Goal: Communication & Community: Answer question/provide support

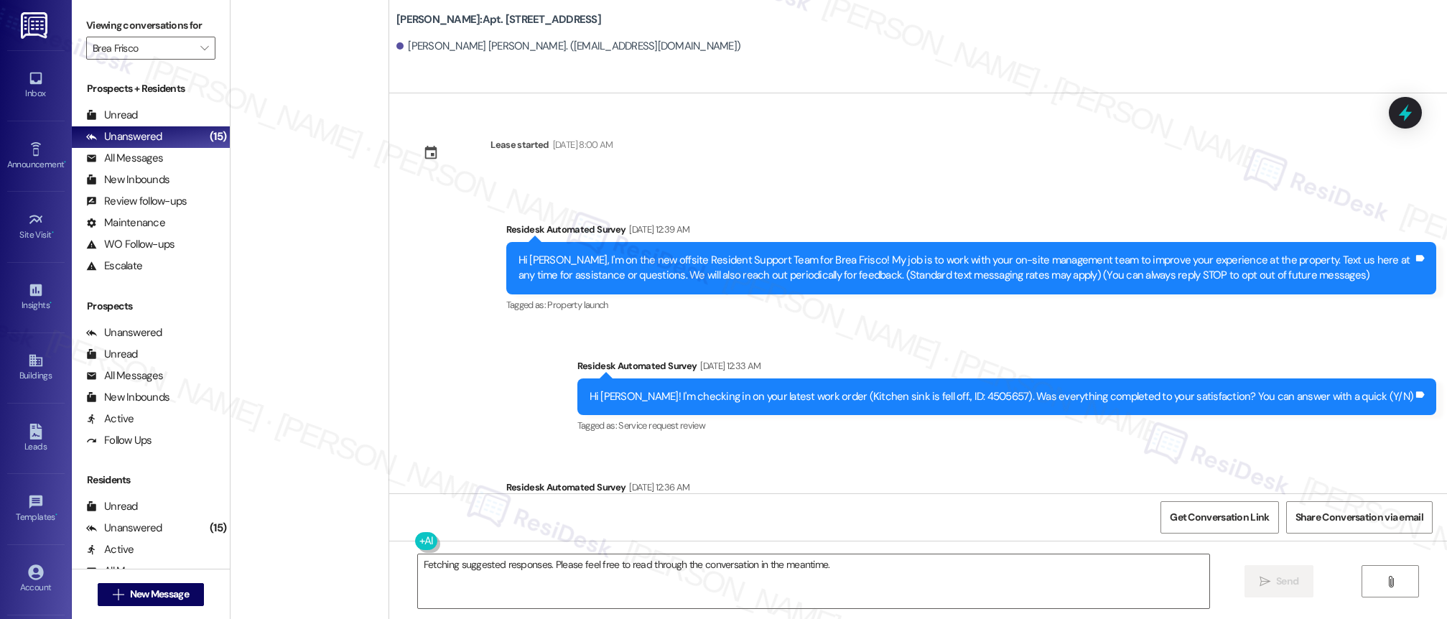
scroll to position [955, 0]
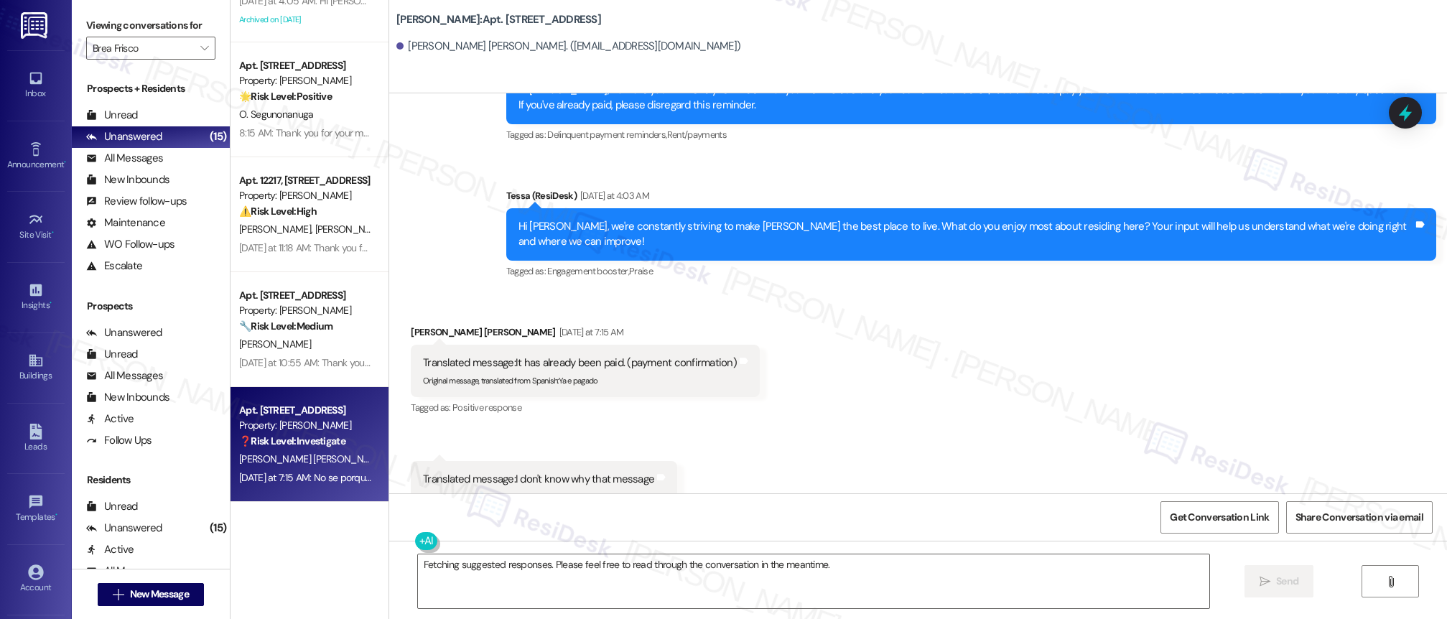
click at [256, 302] on div "Apt. [STREET_ADDRESS]" at bounding box center [305, 295] width 133 height 15
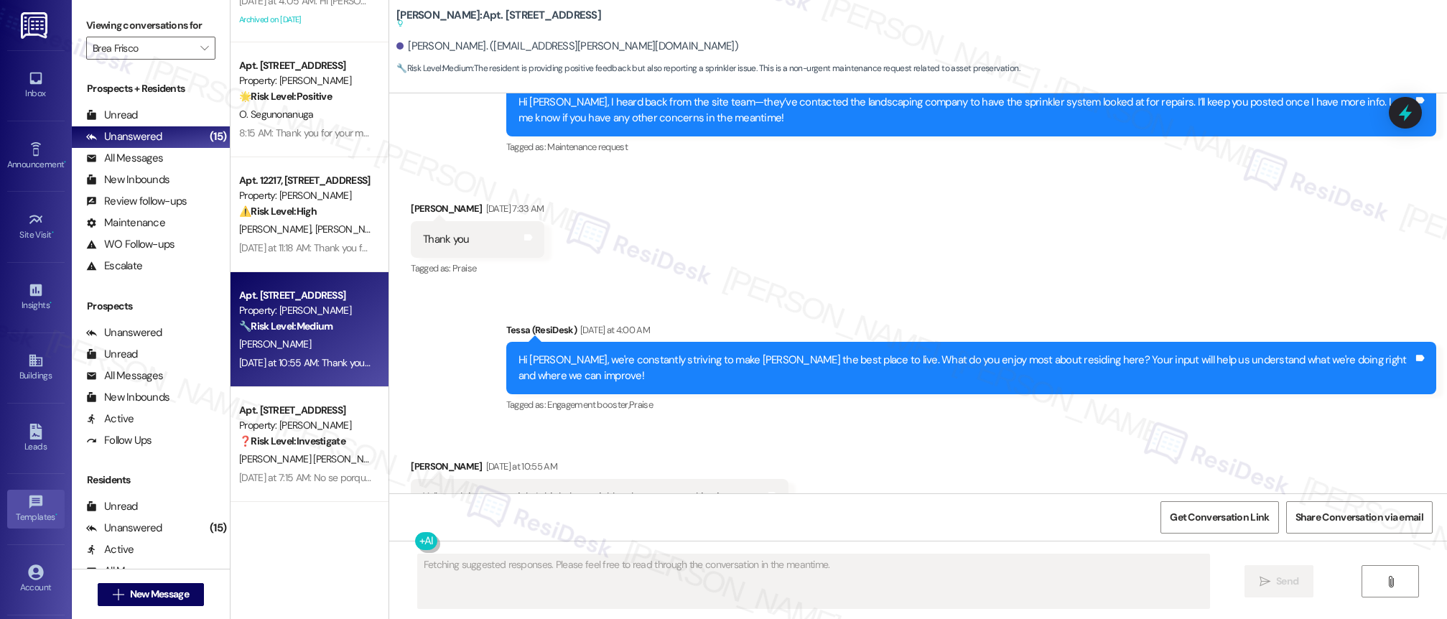
scroll to position [973, 0]
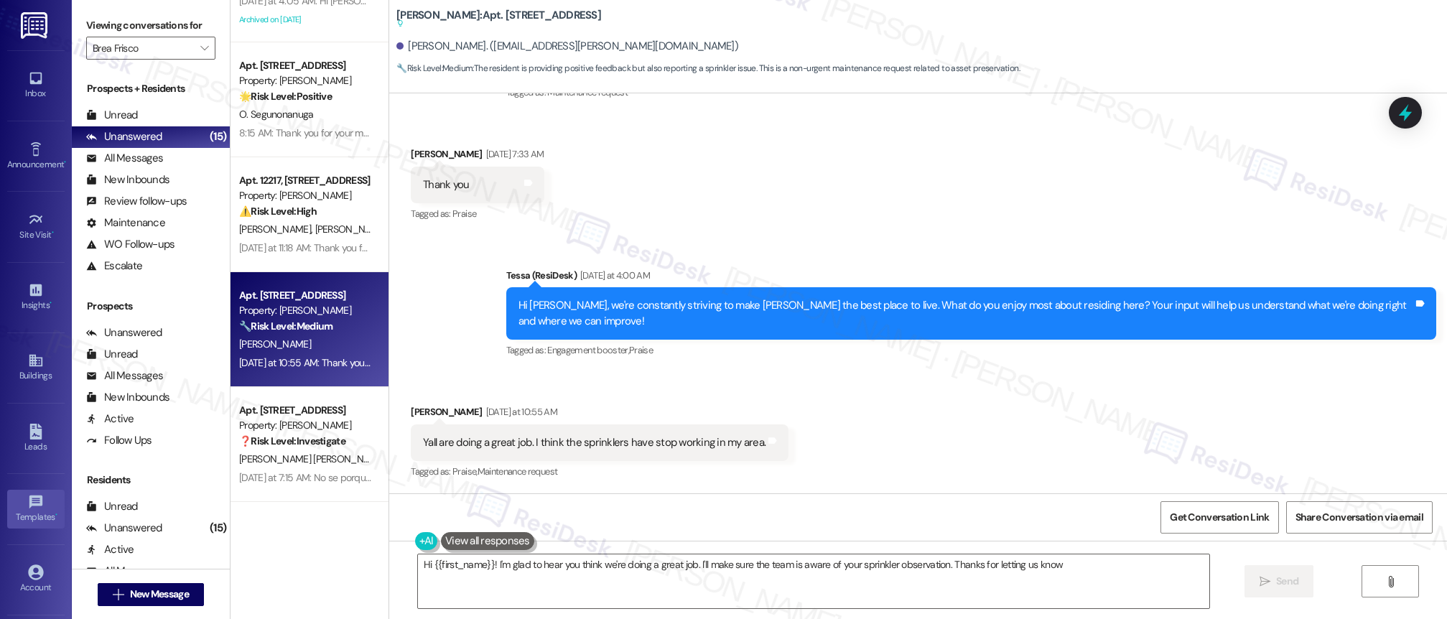
type textarea "Hi {{first_name}}! I'm glad to hear you think we're doing a great job. I'll mak…"
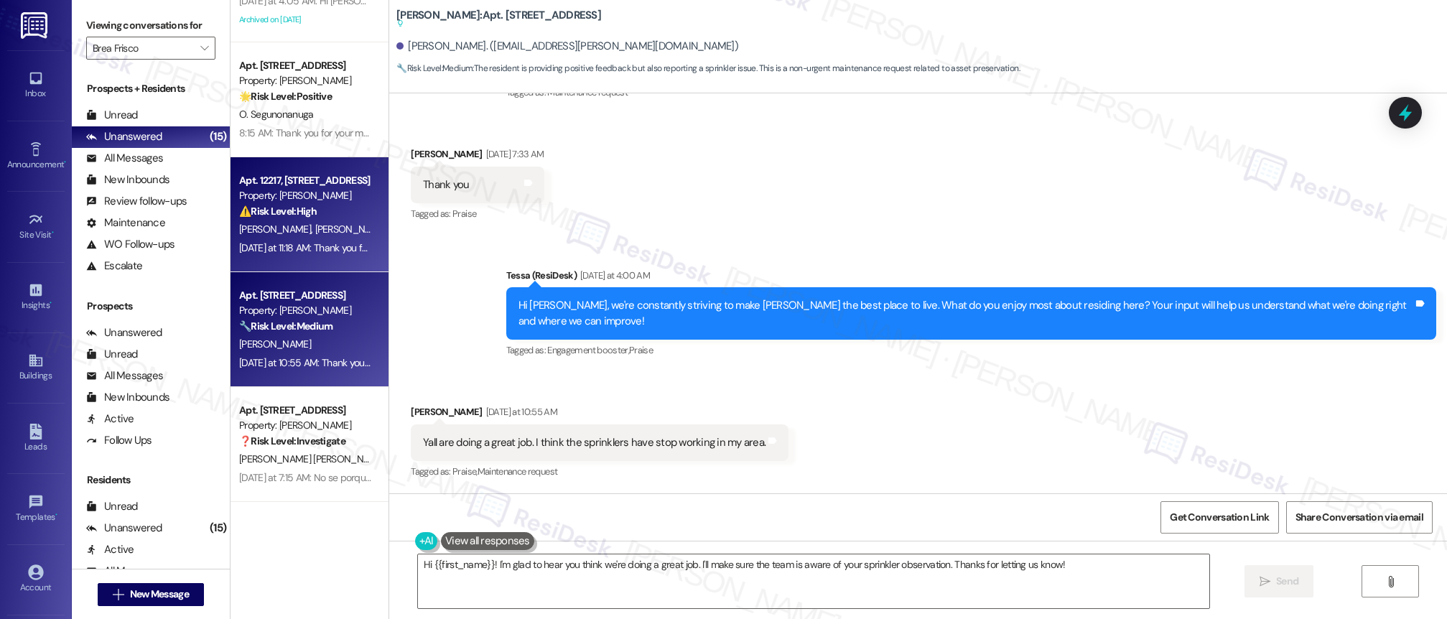
click at [320, 226] on div "[PERSON_NAME] [PERSON_NAME]" at bounding box center [306, 230] width 136 height 18
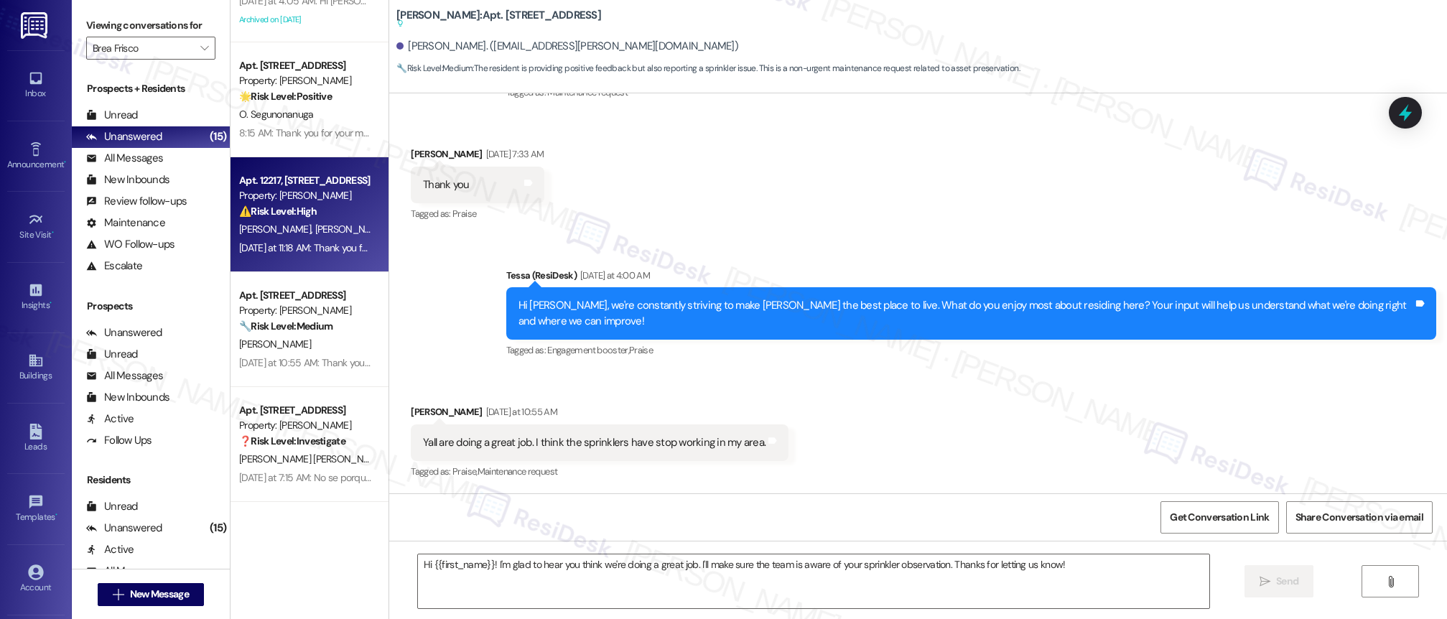
type textarea "Fetching suggested responses. Please feel free to read through the conversation…"
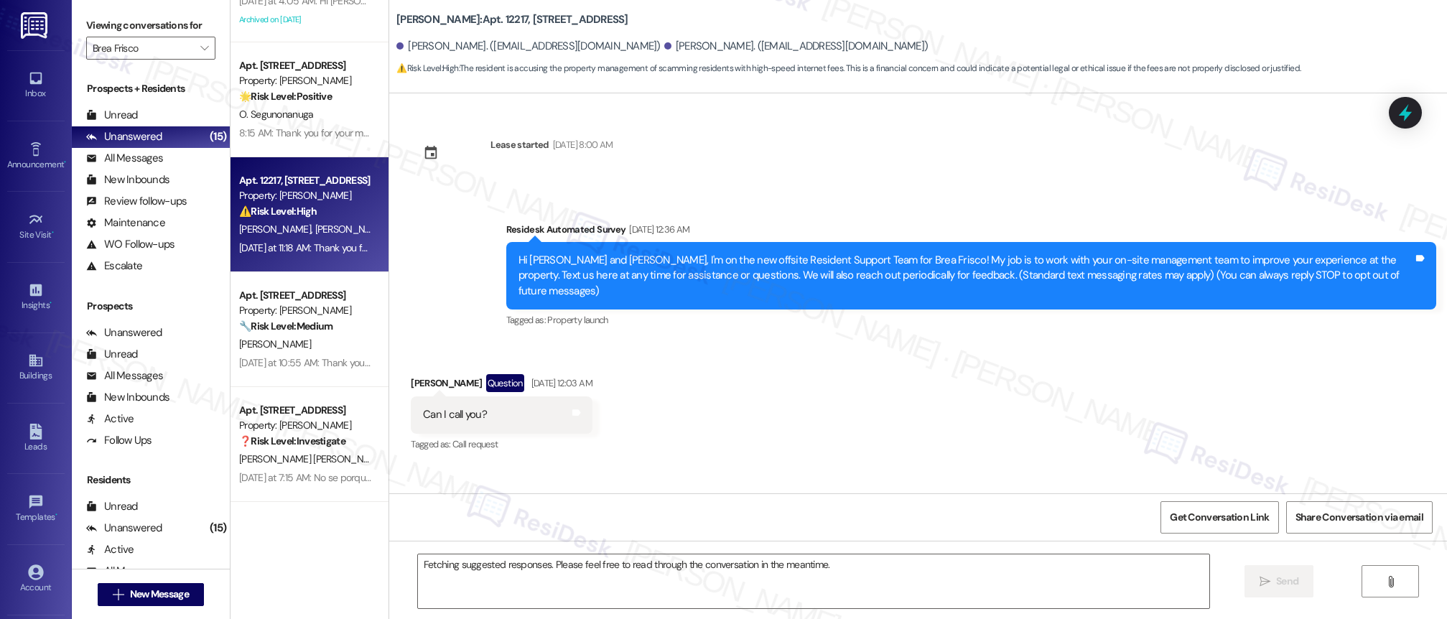
scroll to position [1381, 0]
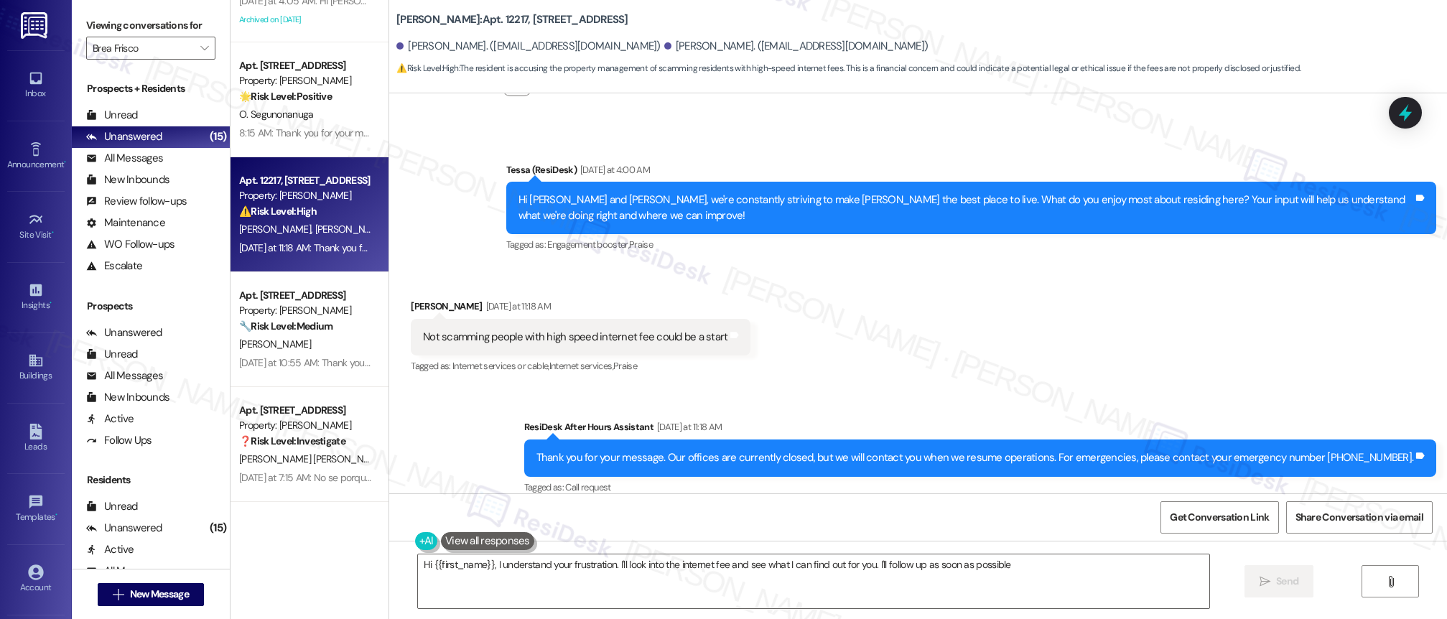
type textarea "Hi {{first_name}}, I understand your frustration. I'll look into the internet f…"
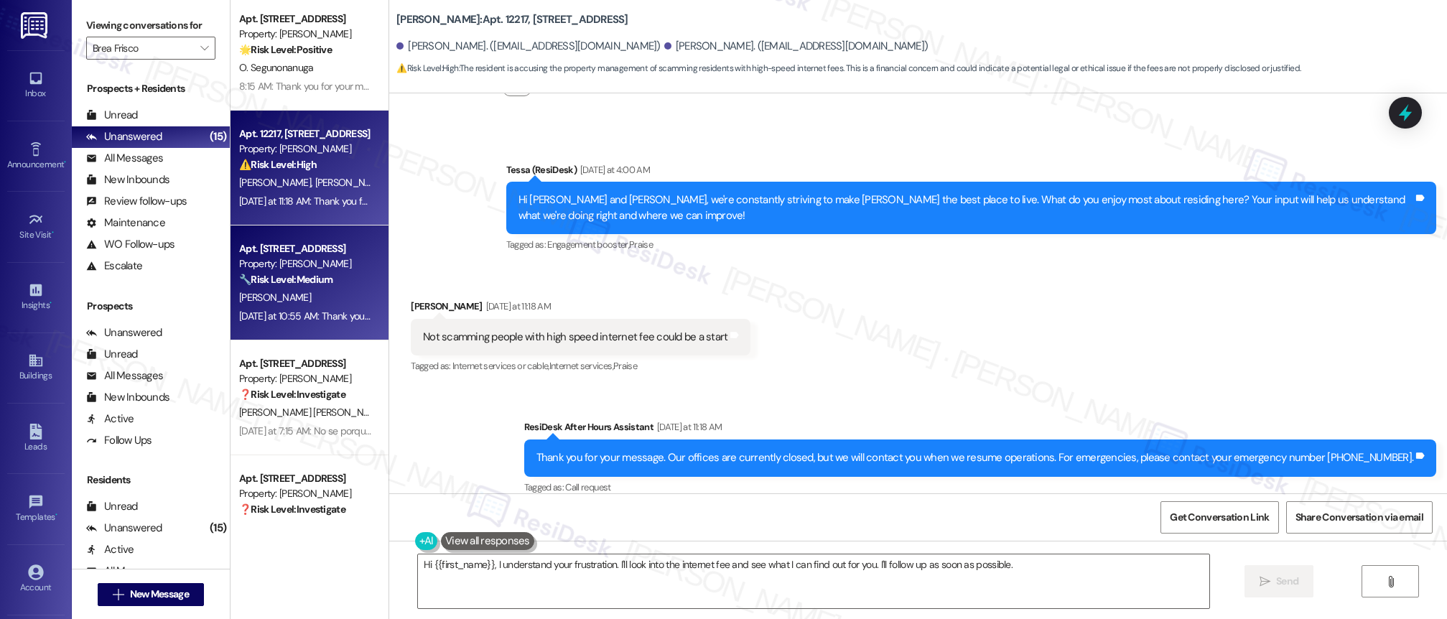
click at [329, 294] on div "[PERSON_NAME]" at bounding box center [306, 298] width 136 height 18
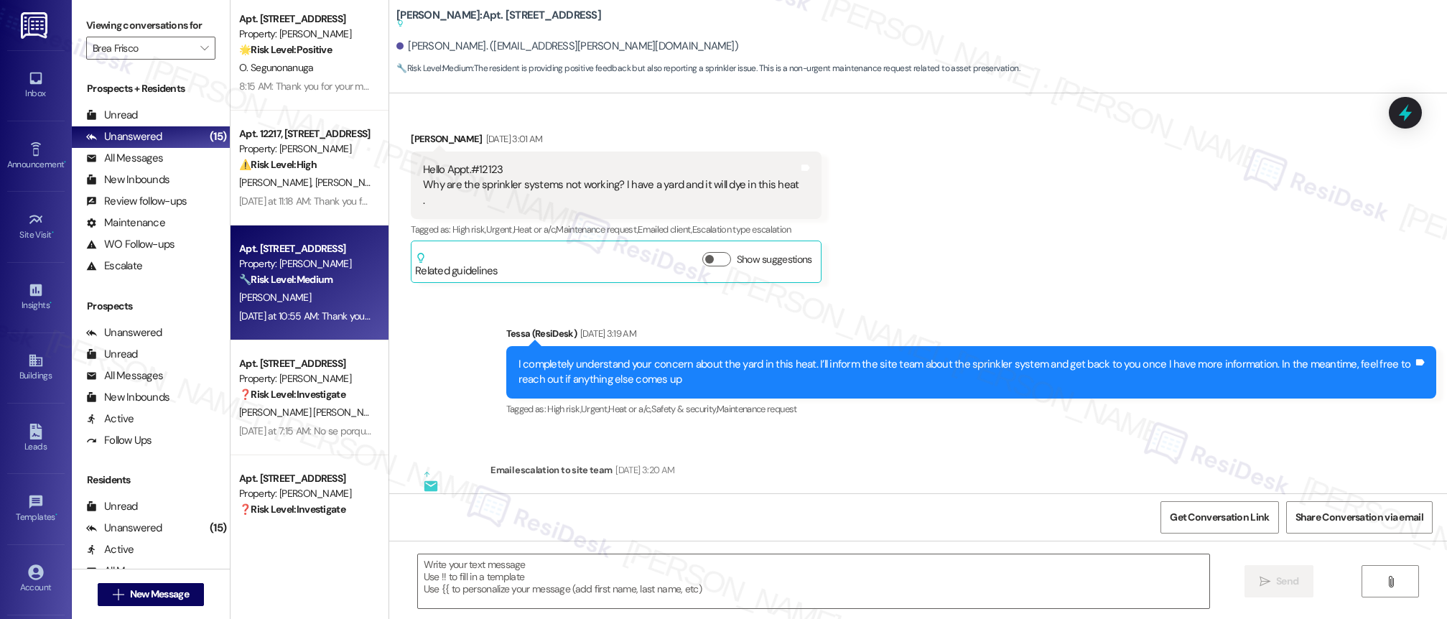
type textarea "Fetching suggested responses. Please feel free to read through the conversation…"
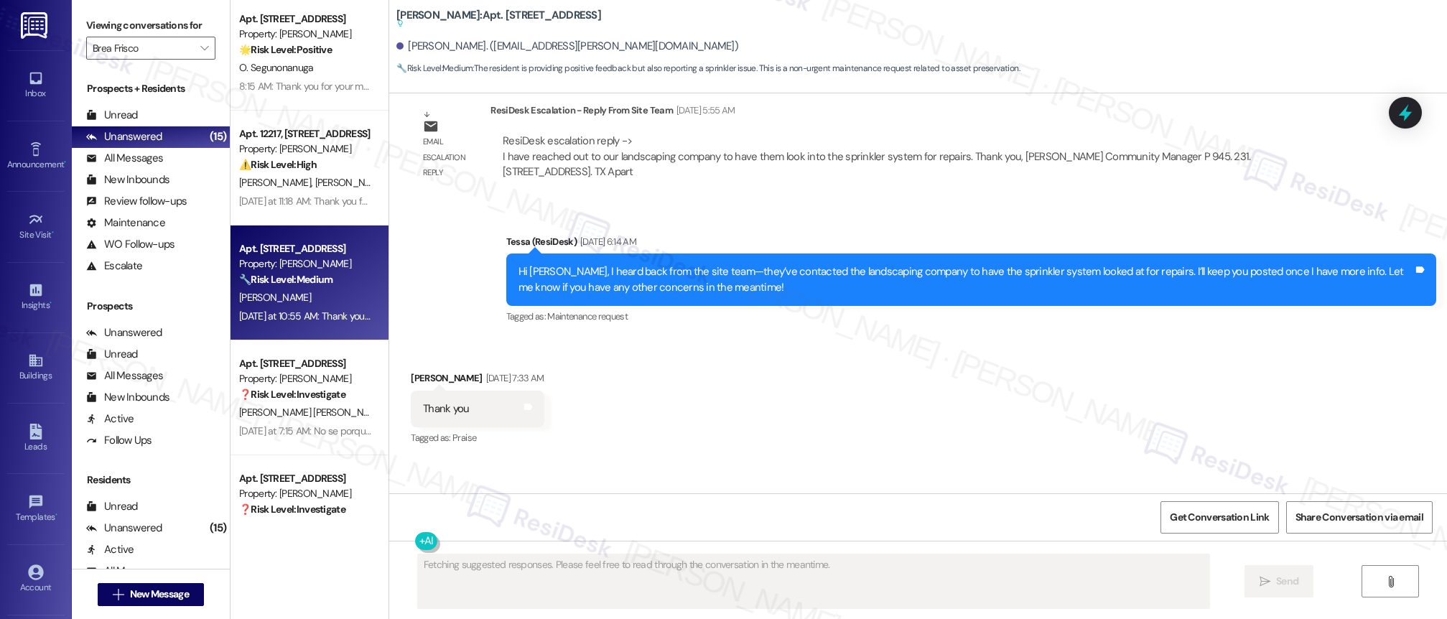
scroll to position [973, 0]
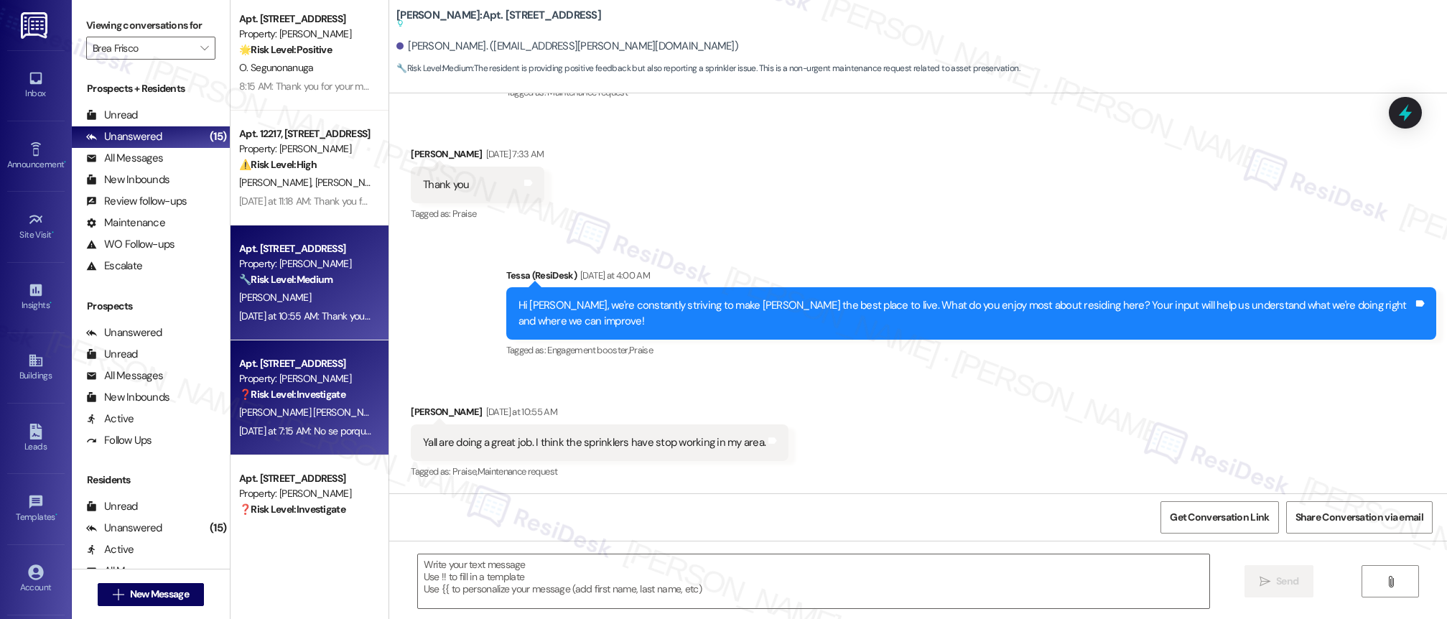
click at [315, 446] on div "Apt. 11307, [STREET_ADDRESS] Property: Brea Frisco ❓ Risk Level: Investigate [P…" at bounding box center [310, 397] width 158 height 115
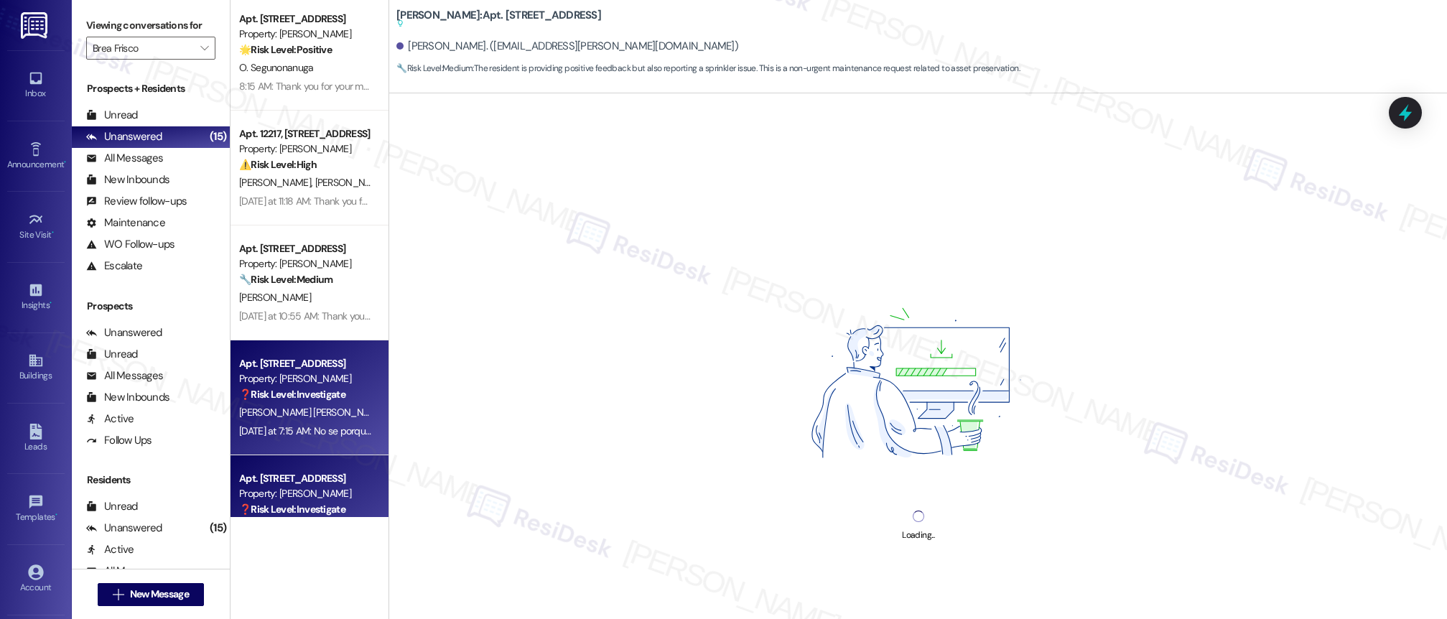
click at [301, 506] on strong "❓ Risk Level: Investigate" at bounding box center [292, 509] width 106 height 13
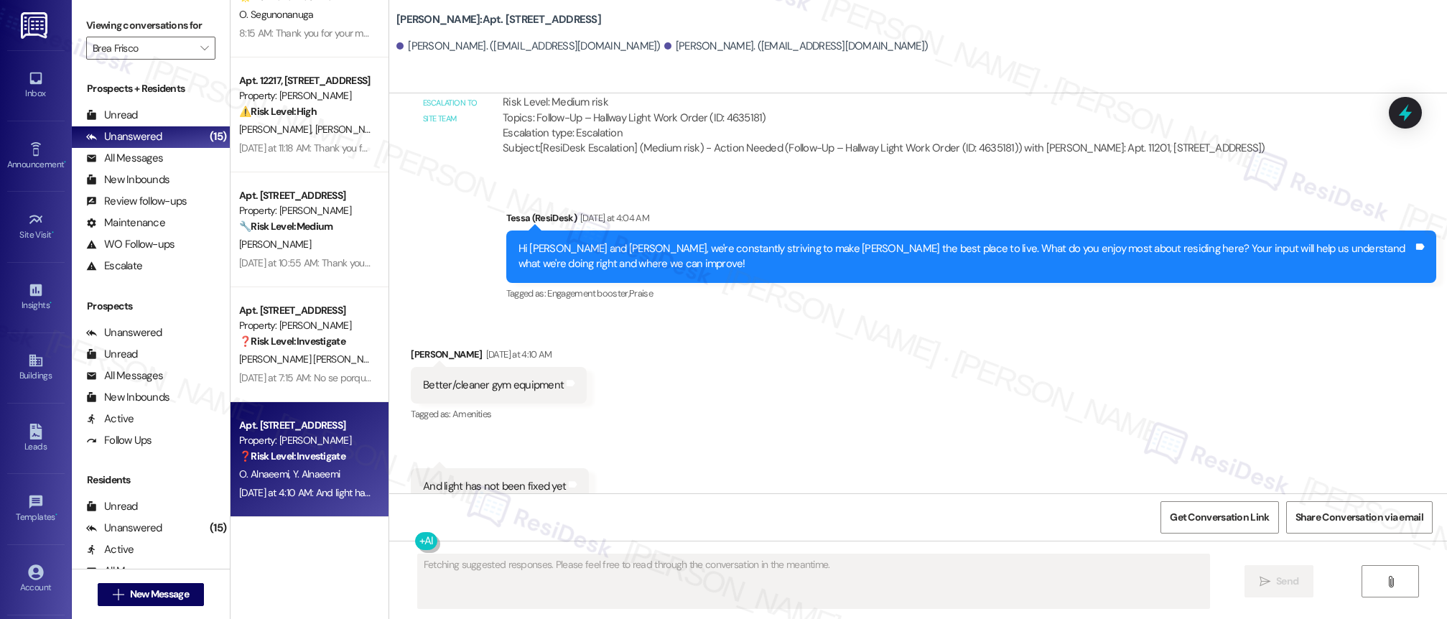
scroll to position [707, 0]
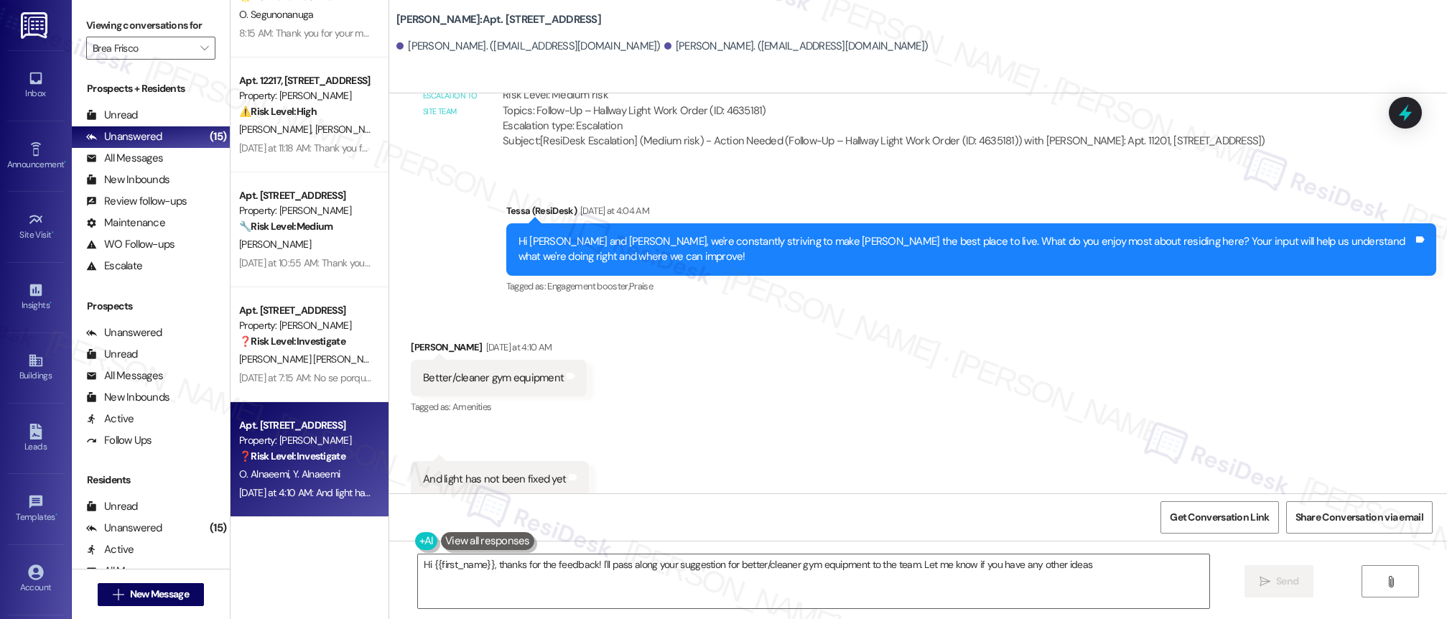
type textarea "Hi {{first_name}}, thanks for the feedback! I'll pass along your suggestion for…"
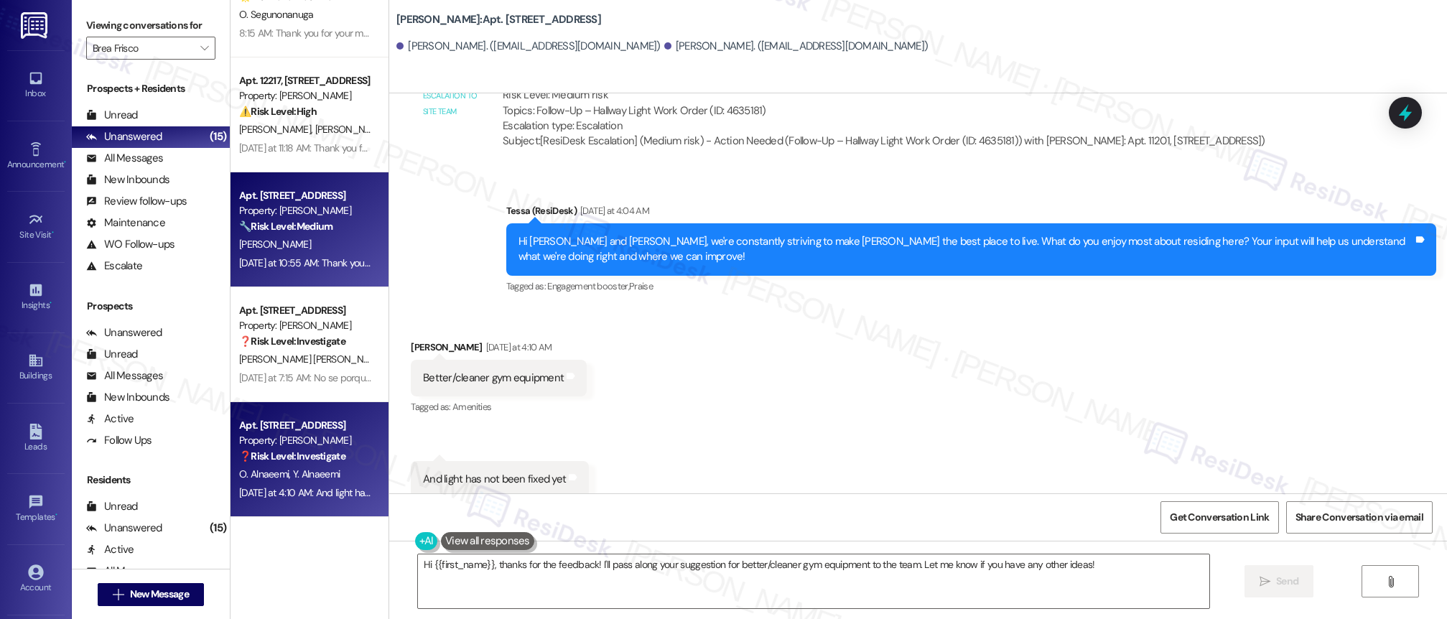
click at [290, 251] on div "[PERSON_NAME]" at bounding box center [306, 245] width 136 height 18
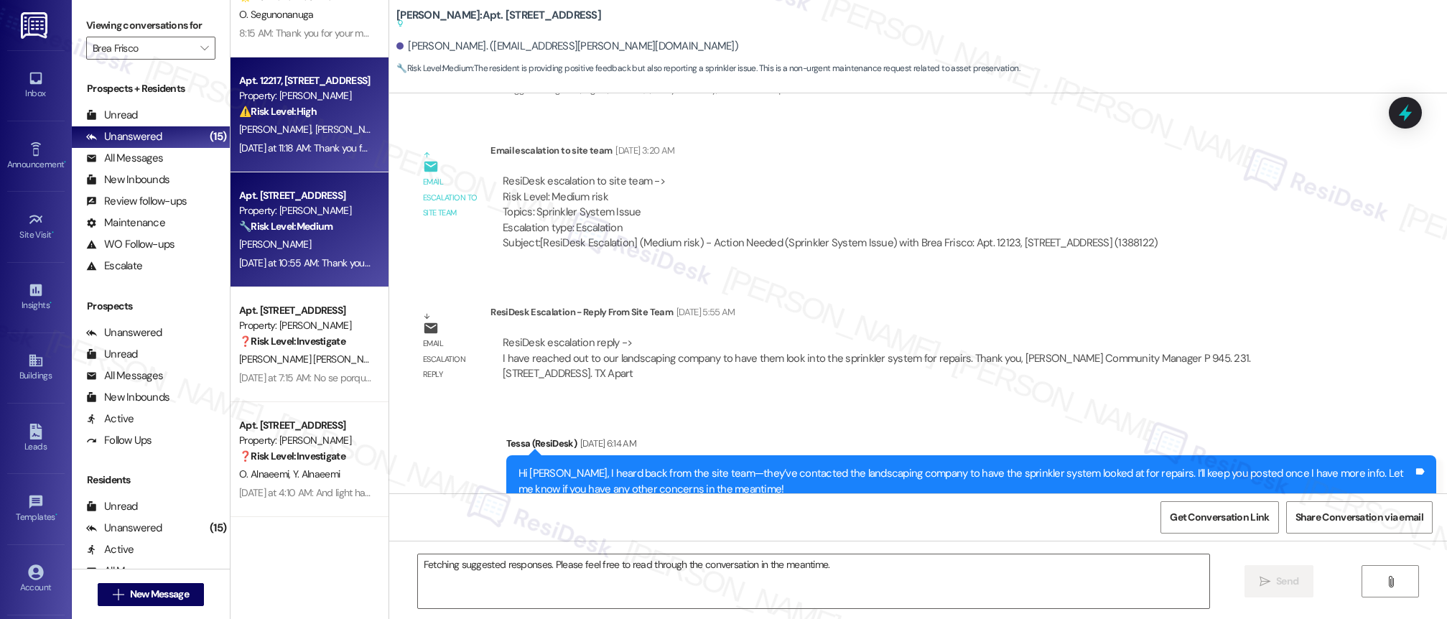
click at [299, 142] on div "[DATE] at 11:18 AM: Thank you for your message. Our offices are currently close…" at bounding box center [678, 148] width 878 height 13
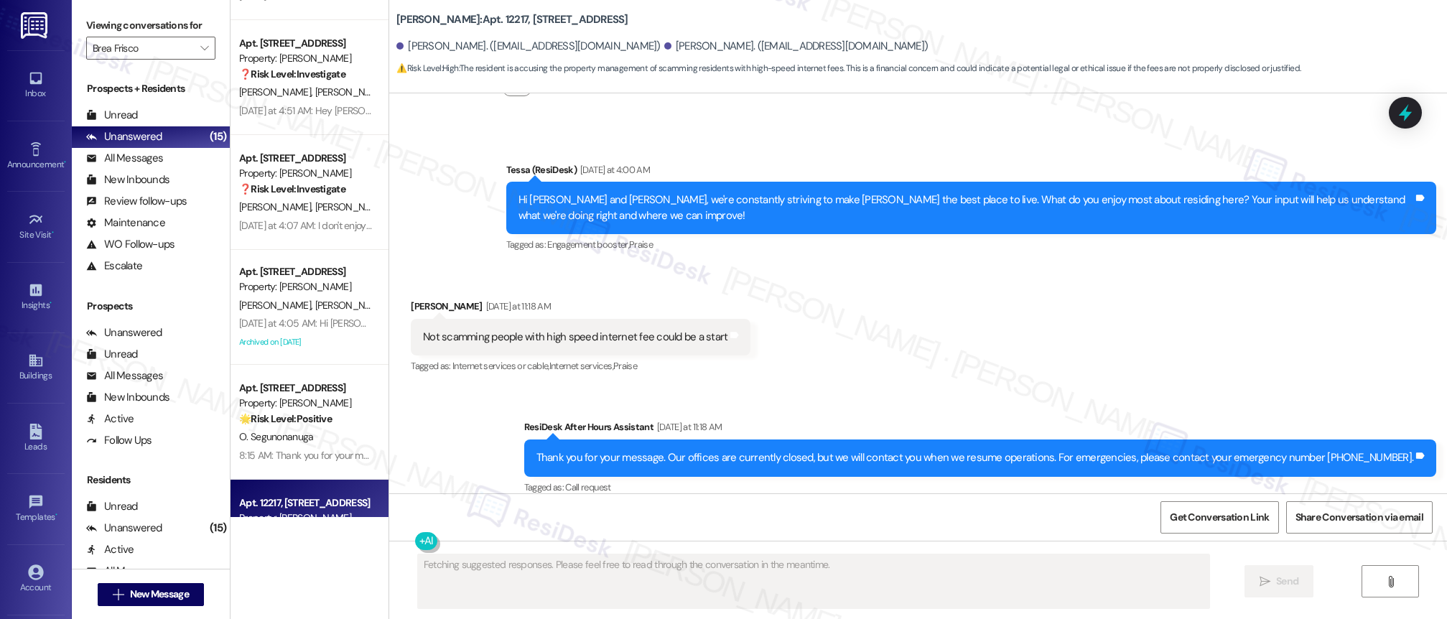
scroll to position [749, 0]
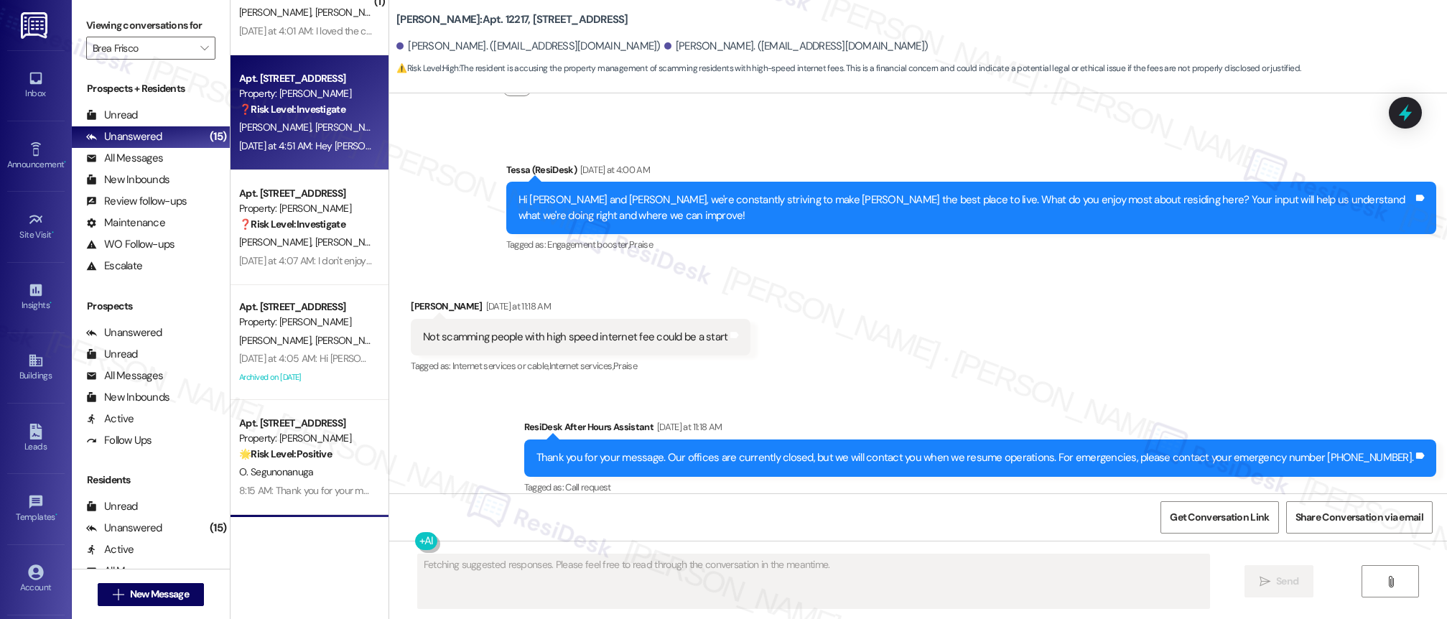
click at [325, 162] on div "Apt. [STREET_ADDRESS] Property: Brea Frisco ❓ Risk Level: Investigate [PERSON_N…" at bounding box center [310, 112] width 158 height 115
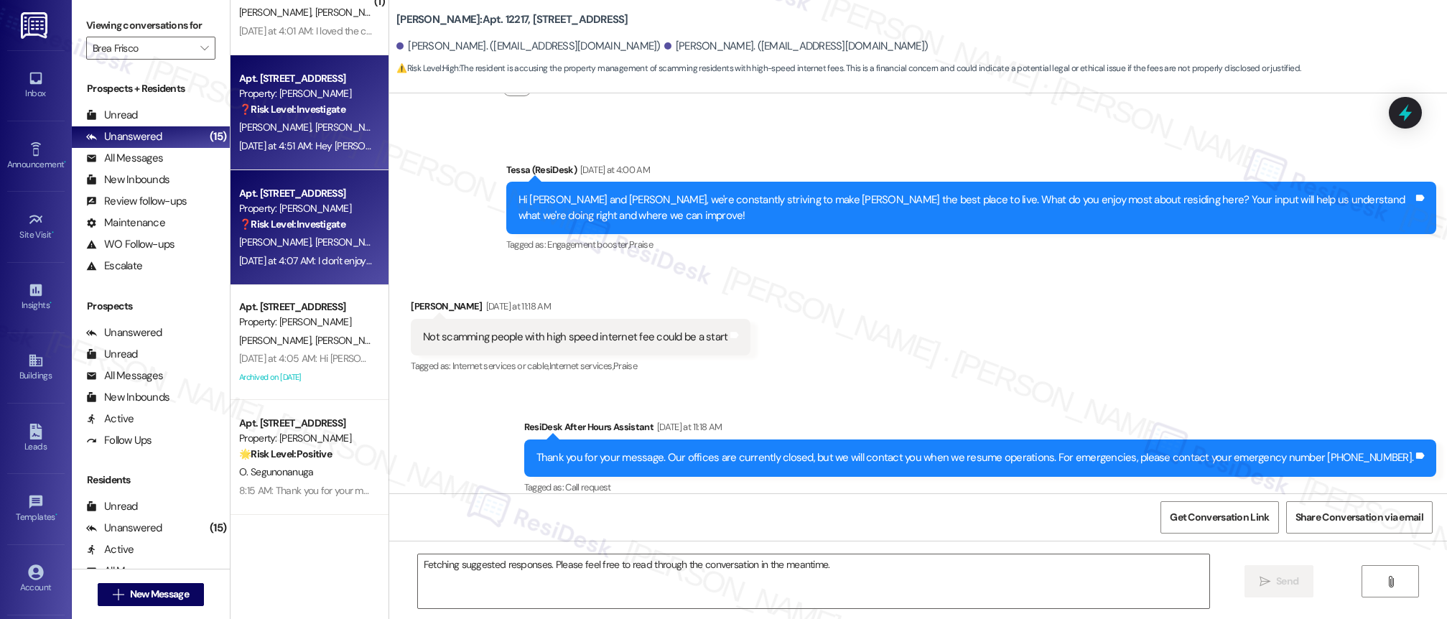
click at [305, 200] on div "Apt. [STREET_ADDRESS]" at bounding box center [305, 193] width 133 height 15
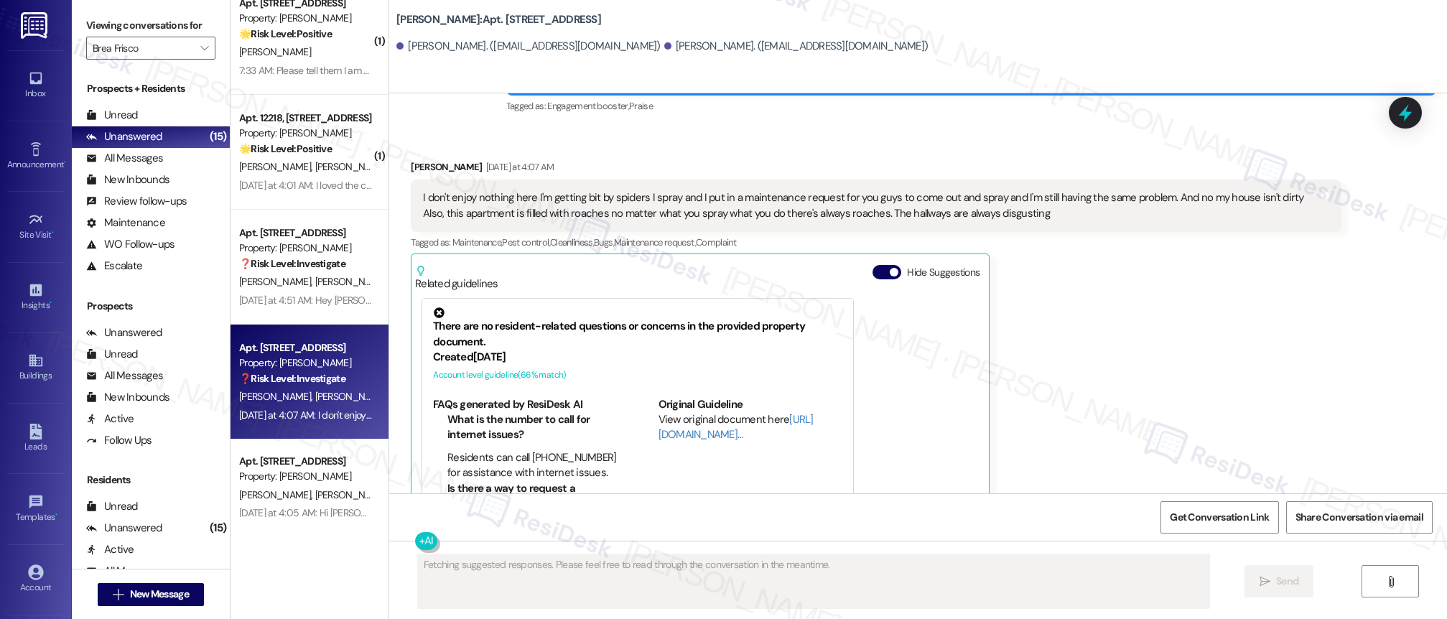
scroll to position [377, 0]
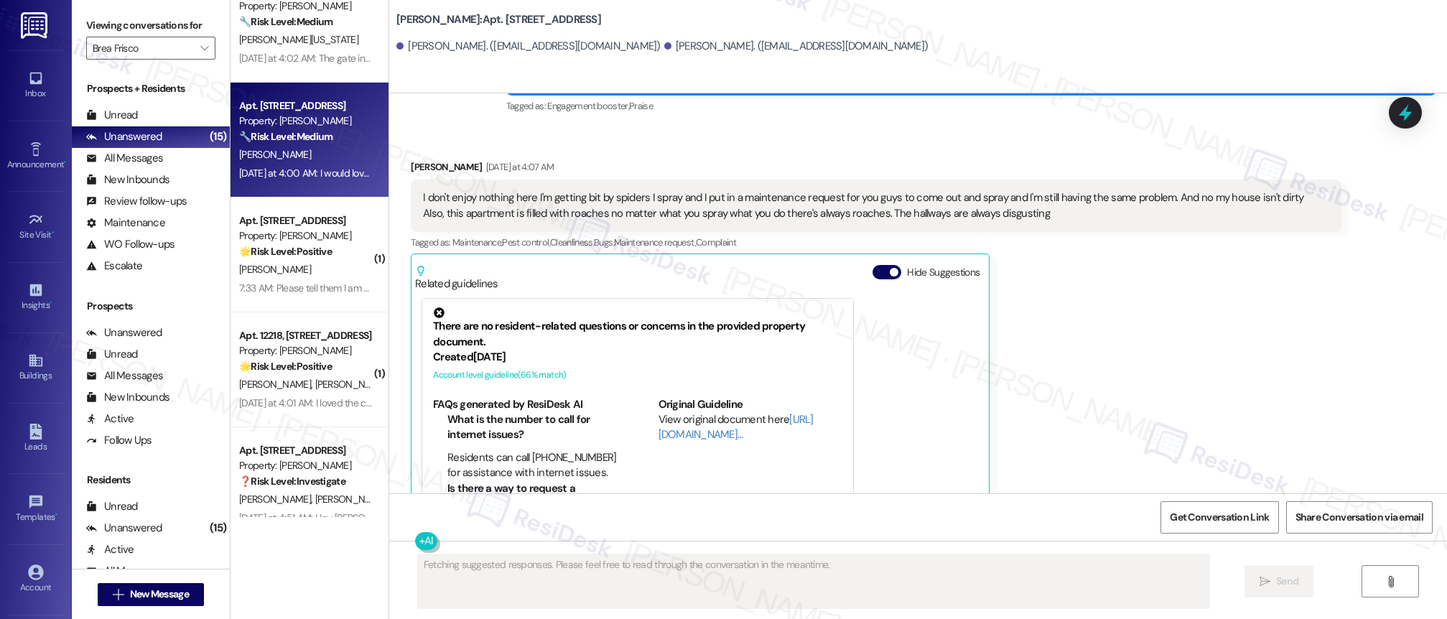
click at [320, 159] on div "[PERSON_NAME]" at bounding box center [306, 155] width 136 height 18
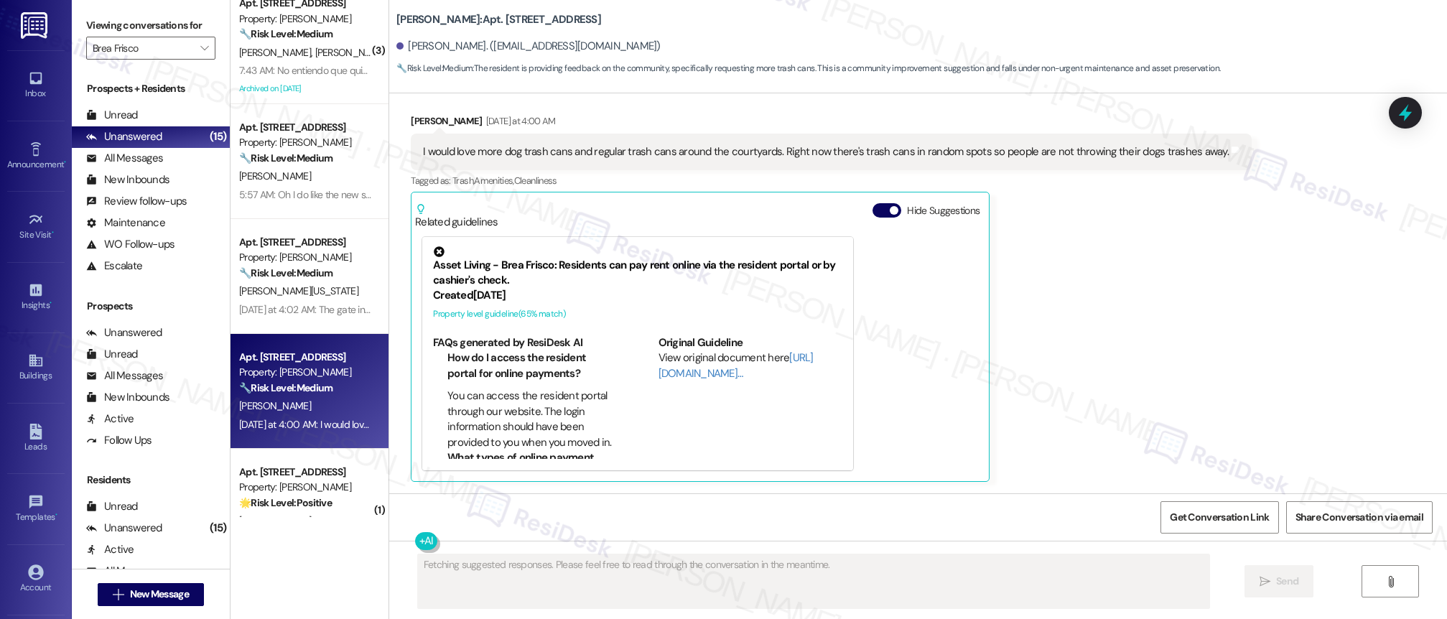
scroll to position [103, 0]
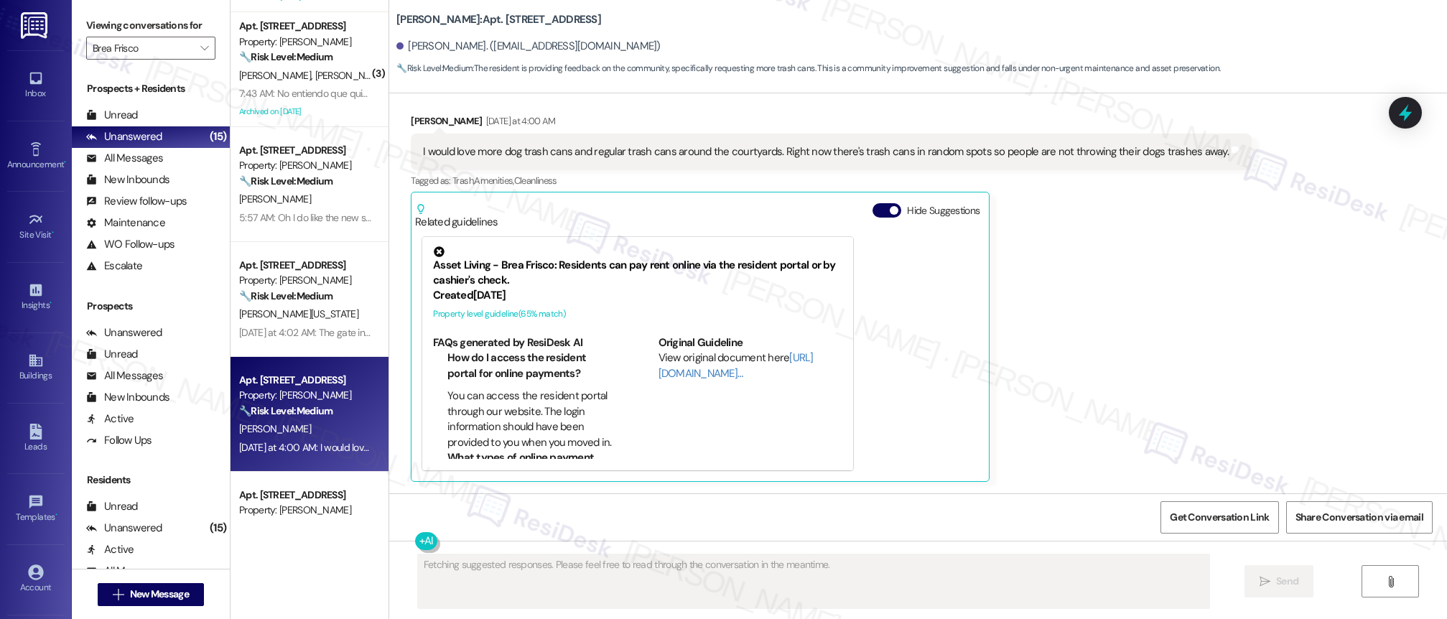
click at [318, 175] on div "Apt. [STREET_ADDRESS] Property: [PERSON_NAME] ⚠️ Risk Level: High The resident …" at bounding box center [310, 258] width 158 height 517
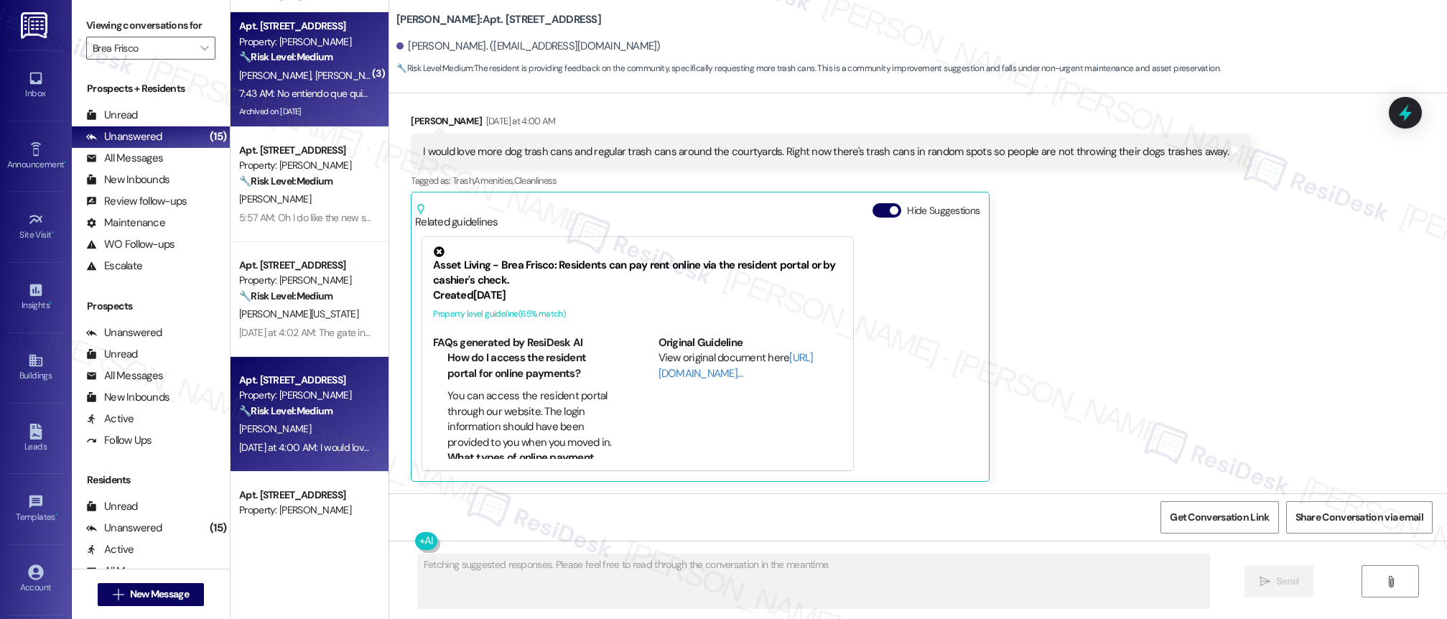
click at [317, 109] on div "Archived on [DATE]" at bounding box center [306, 112] width 136 height 18
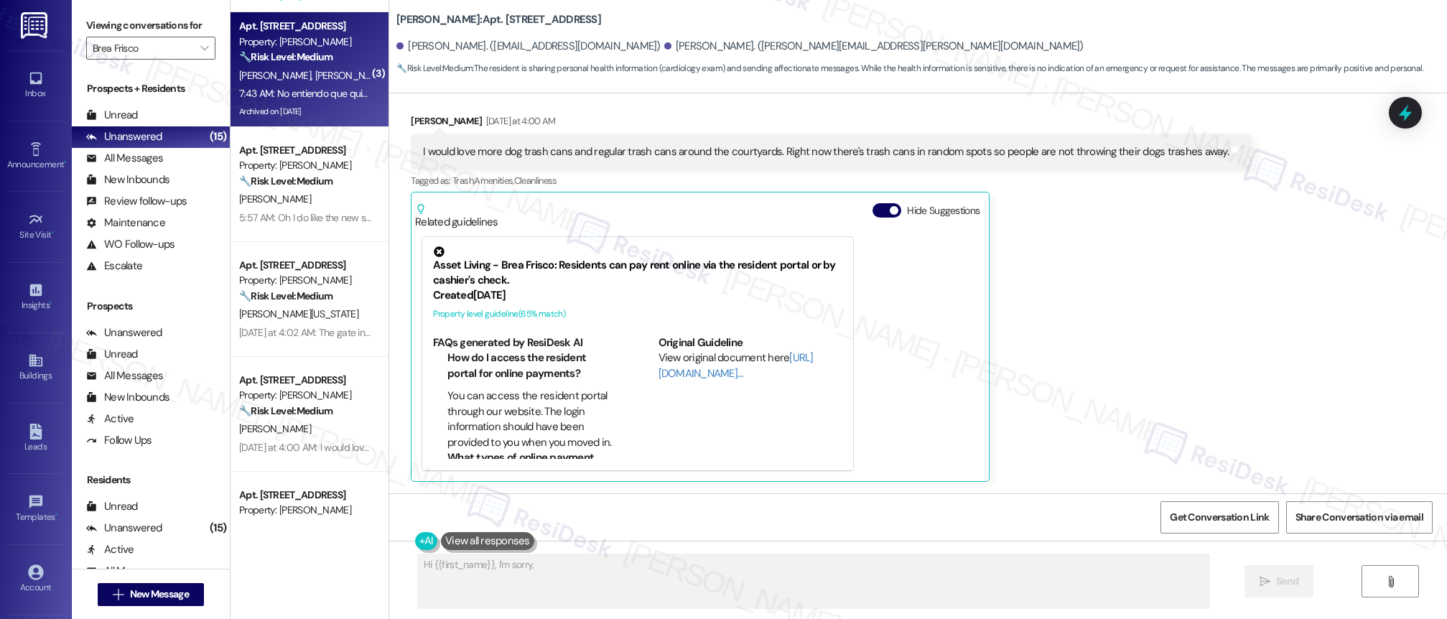
scroll to position [1783, 0]
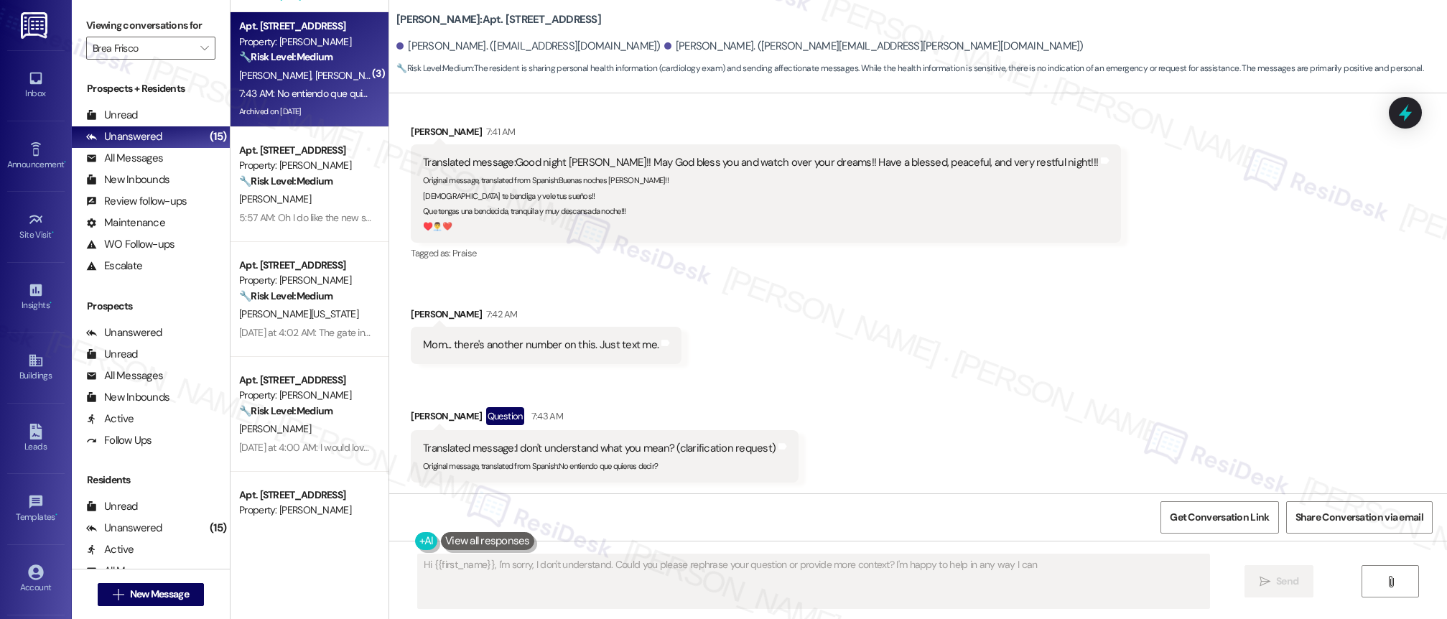
type textarea "Hi {{first_name}}, I'm sorry, I don't understand. Could you please rephrase you…"
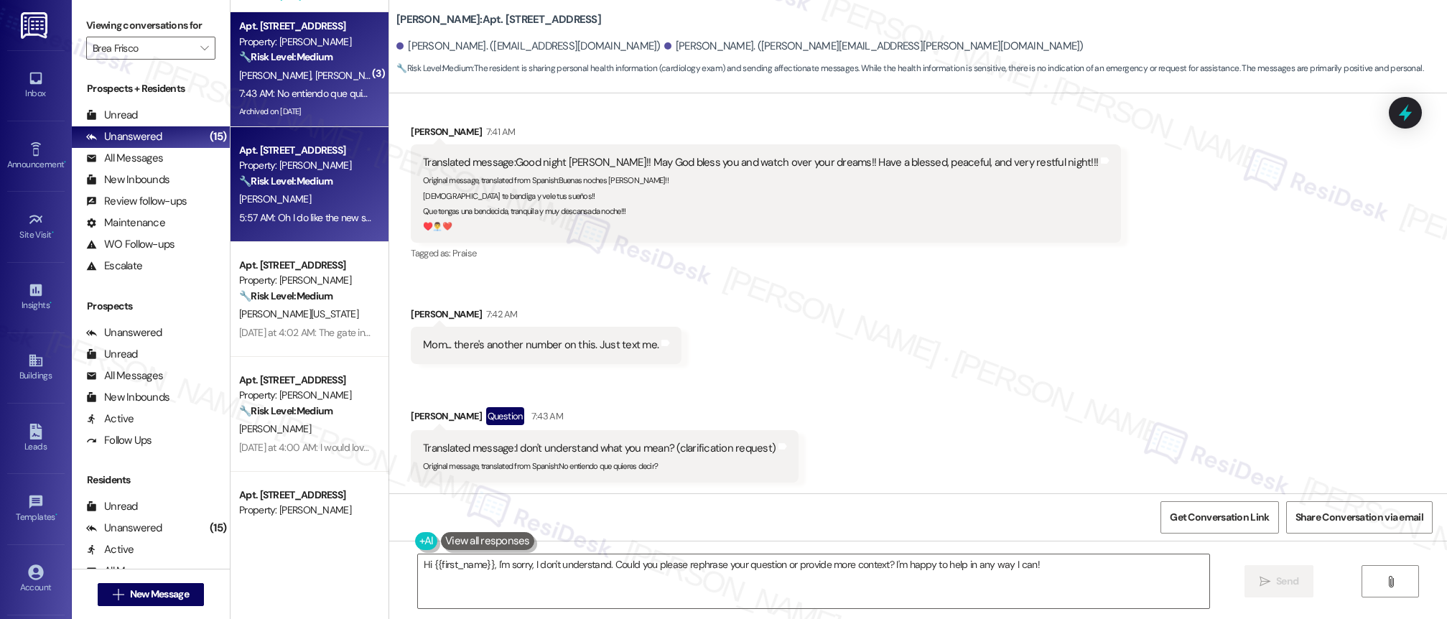
click at [319, 217] on div "5:57 AM: Oh I do like the new store. Sometimes you just need chocolate. Thanks …" at bounding box center [411, 217] width 344 height 13
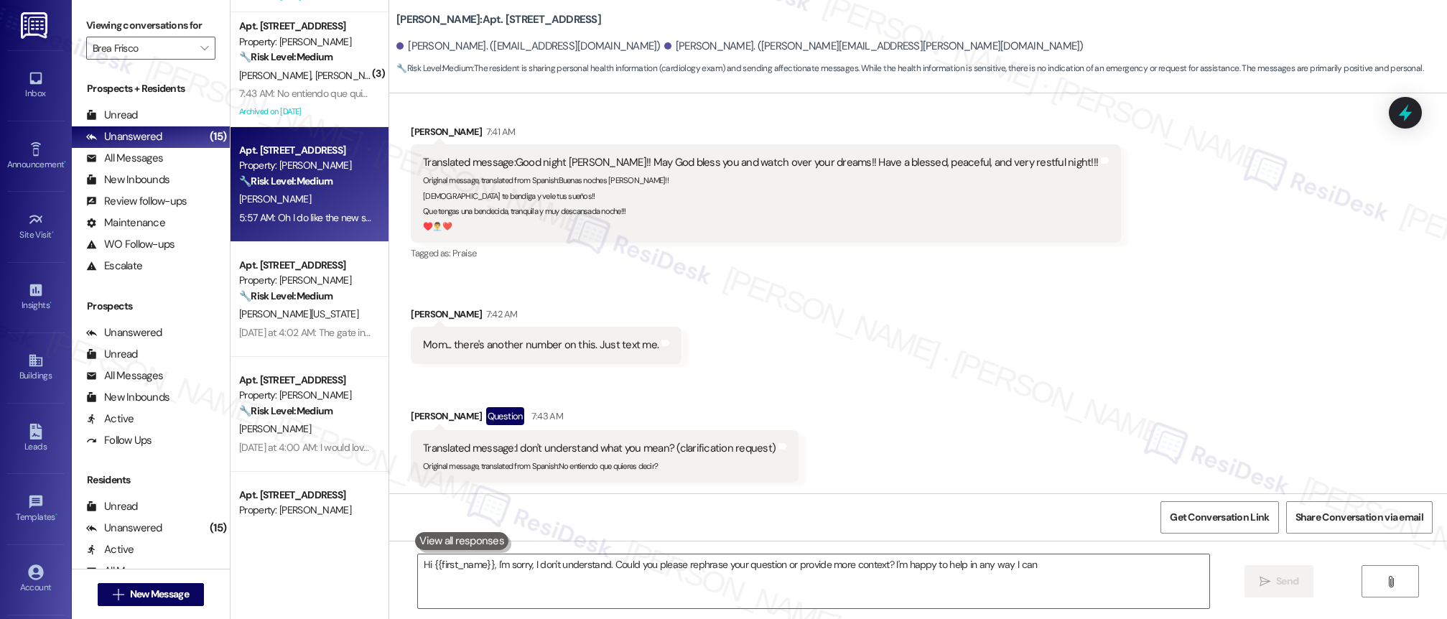
type textarea "Hi {{first_name}}, I'm sorry, I don't understand. Could you please rephrase you…"
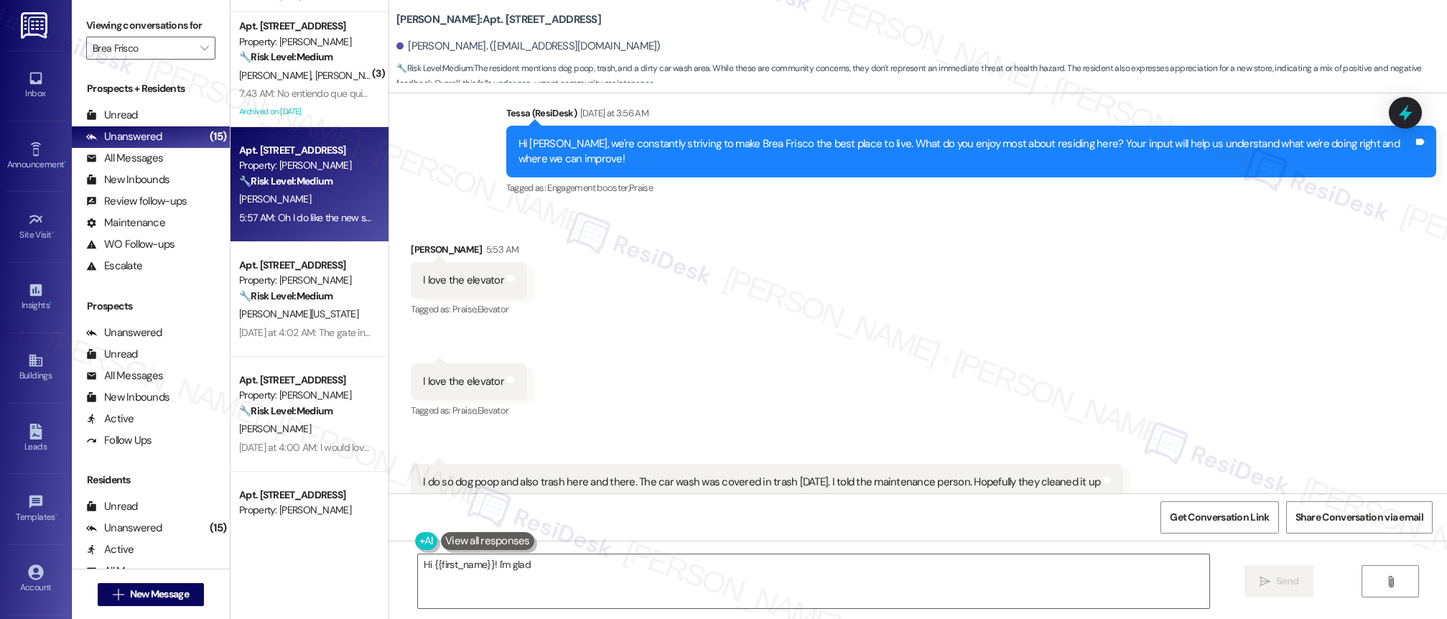
scroll to position [1966, 0]
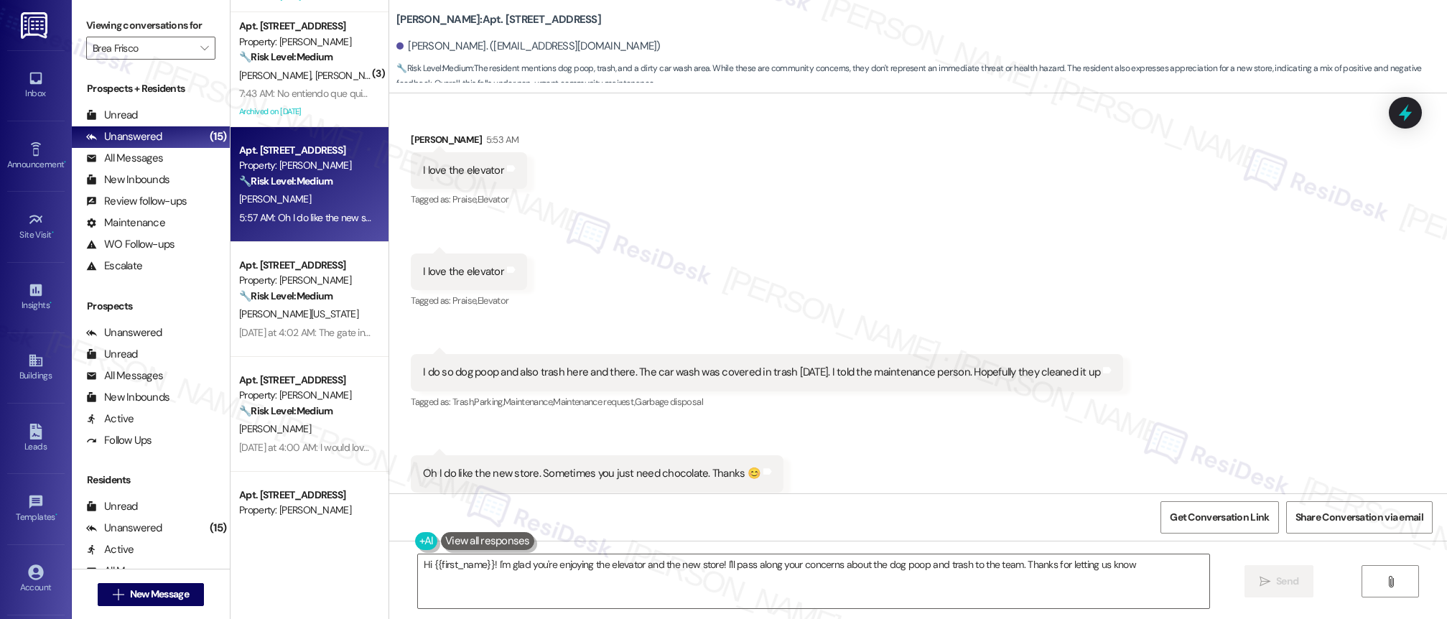
type textarea "Hi {{first_name}}! I'm glad you're enjoying the elevator and the new store! I'l…"
